Goal: Communication & Community: Answer question/provide support

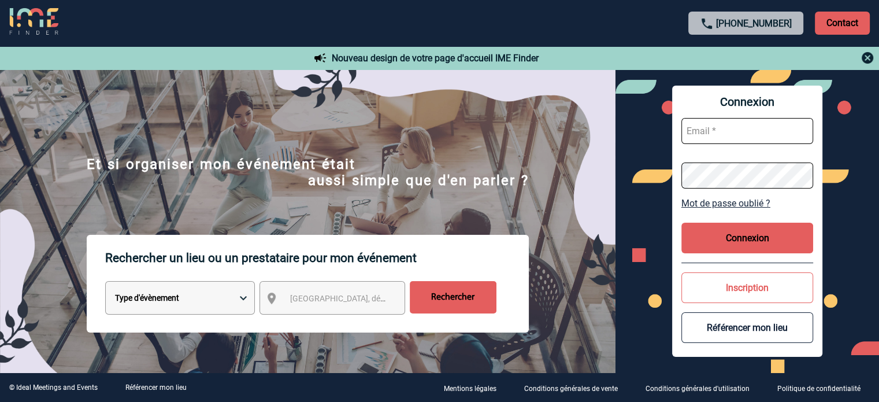
type input "tthiam@ime-groupe.com"
click at [734, 234] on button "Connexion" at bounding box center [747, 237] width 132 height 31
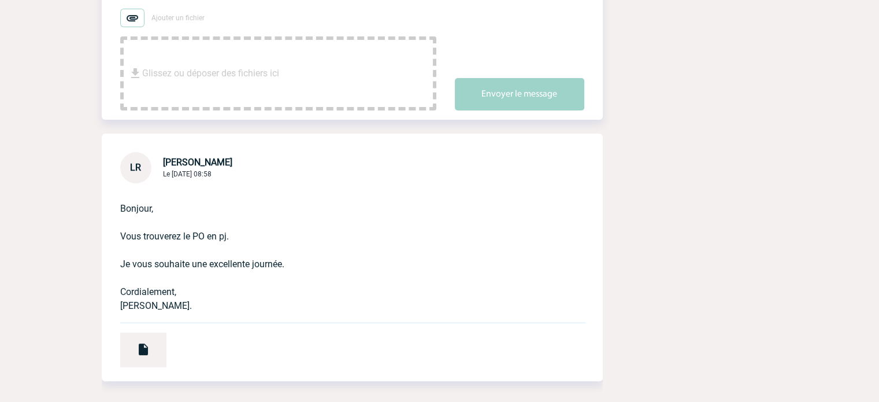
scroll to position [173, 0]
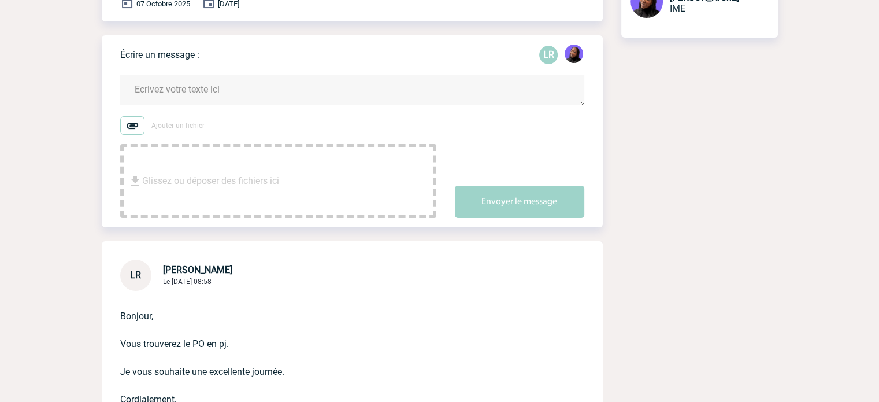
click at [178, 90] on textarea at bounding box center [352, 90] width 464 height 31
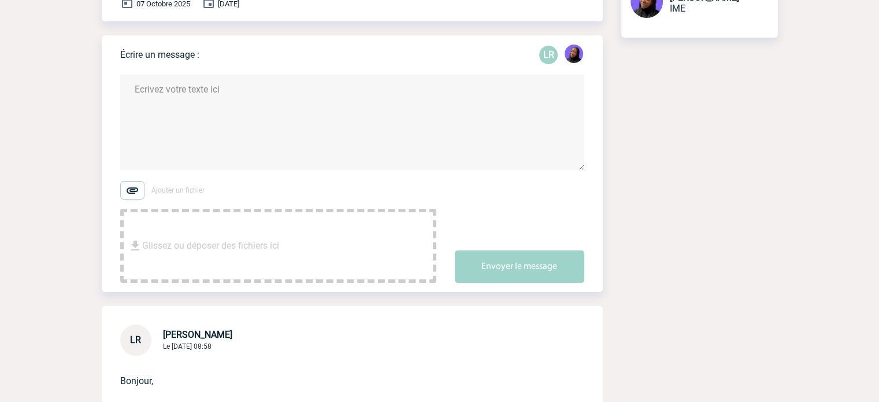
paste textarea "Bonjour [PERSON_NAME], J’espère que vous allez bien, J’ai bien reçu votre bon d…"
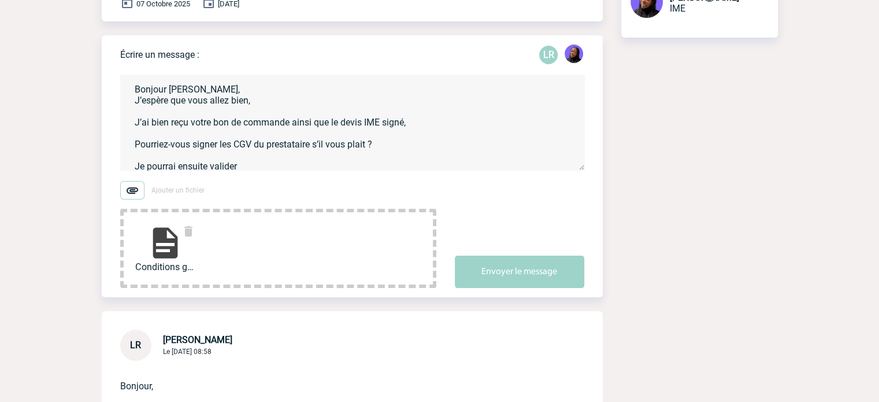
scroll to position [50, 0]
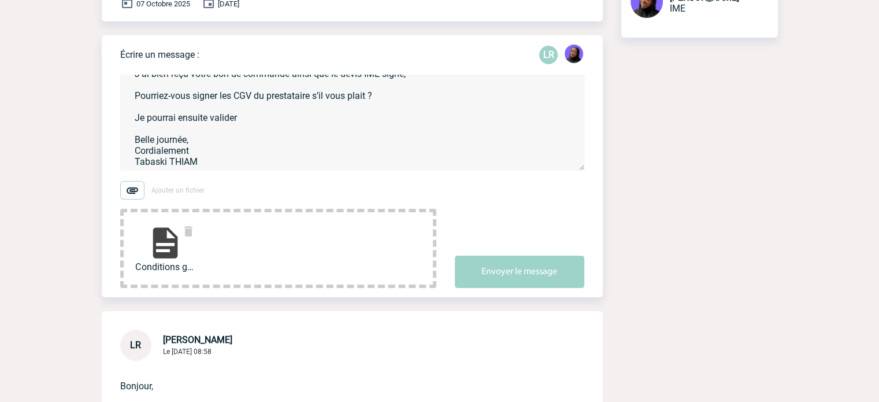
click at [252, 122] on textarea "Bonjour [PERSON_NAME], J’espère que vous allez bien, J’ai bien reçu votre bon d…" at bounding box center [352, 122] width 464 height 95
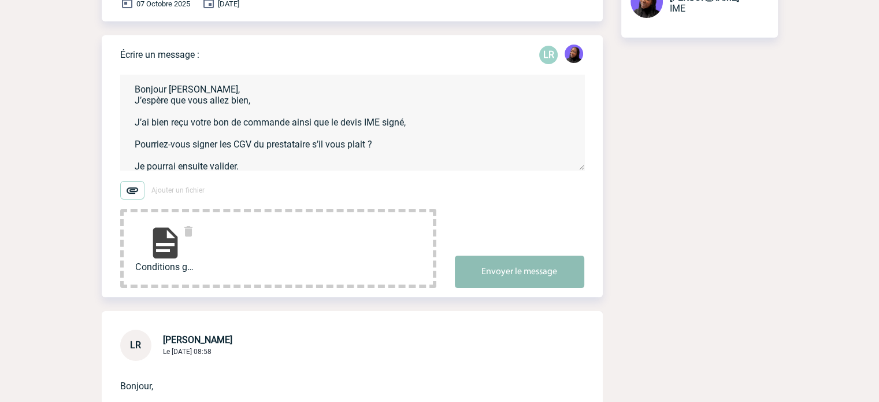
type textarea "Bonjour [PERSON_NAME], J’espère que vous allez bien, J’ai bien reçu votre bon d…"
click at [507, 271] on button "Envoyer le message" at bounding box center [519, 271] width 129 height 32
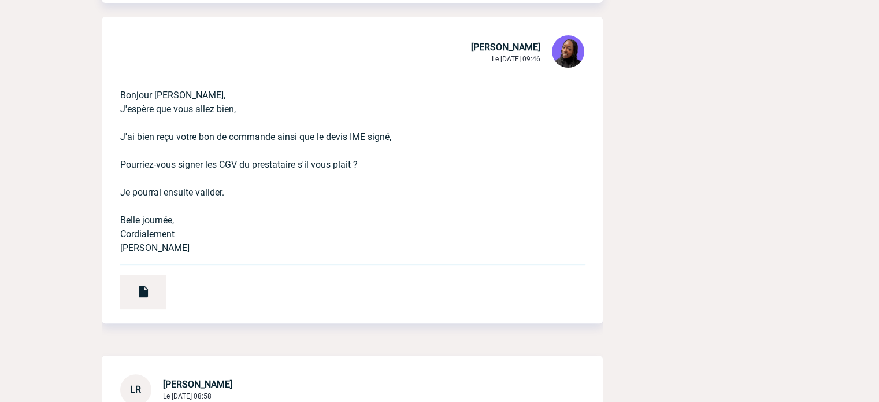
scroll to position [173, 0]
